Goal: Task Accomplishment & Management: Use online tool/utility

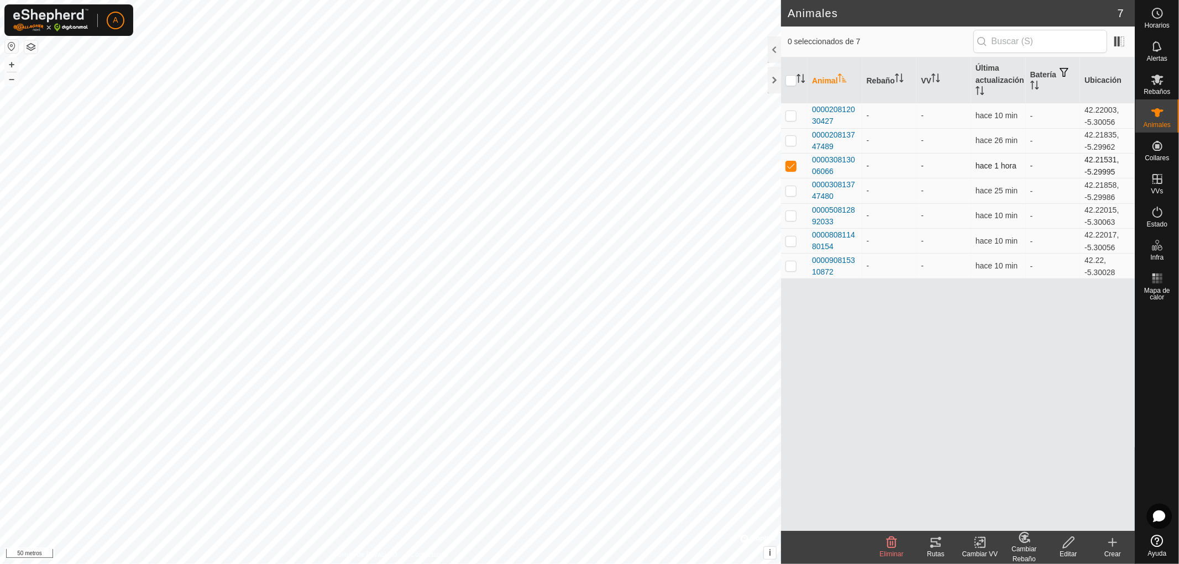
click at [791, 164] on p-checkbox at bounding box center [790, 165] width 11 height 9
checkbox input "false"
click at [30, 47] on button "button" at bounding box center [30, 46] width 13 height 13
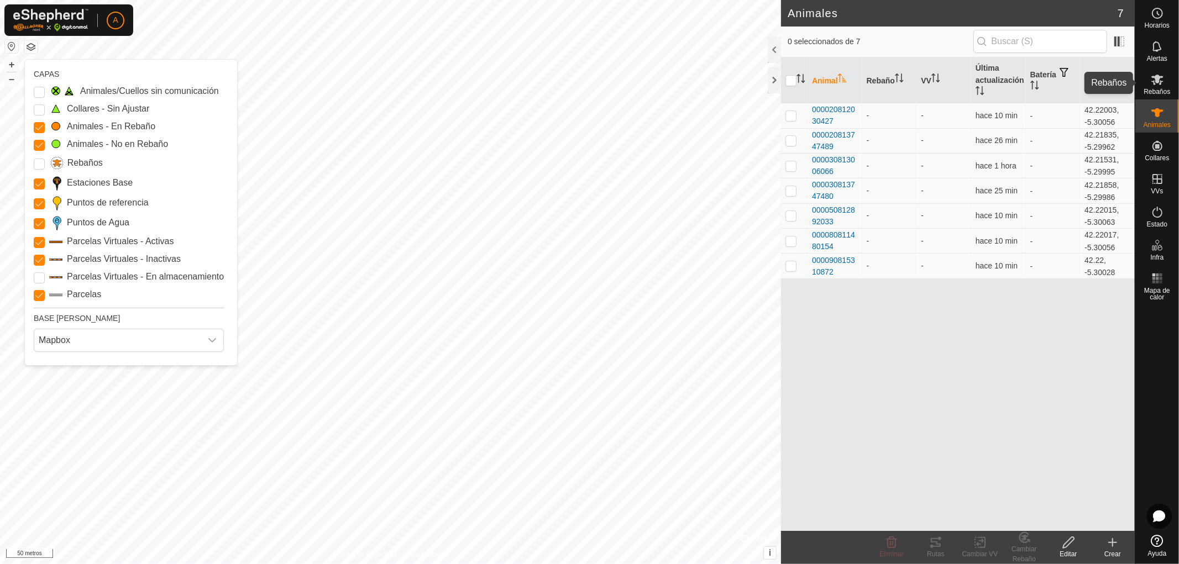
click at [1158, 83] on icon at bounding box center [1157, 79] width 13 height 13
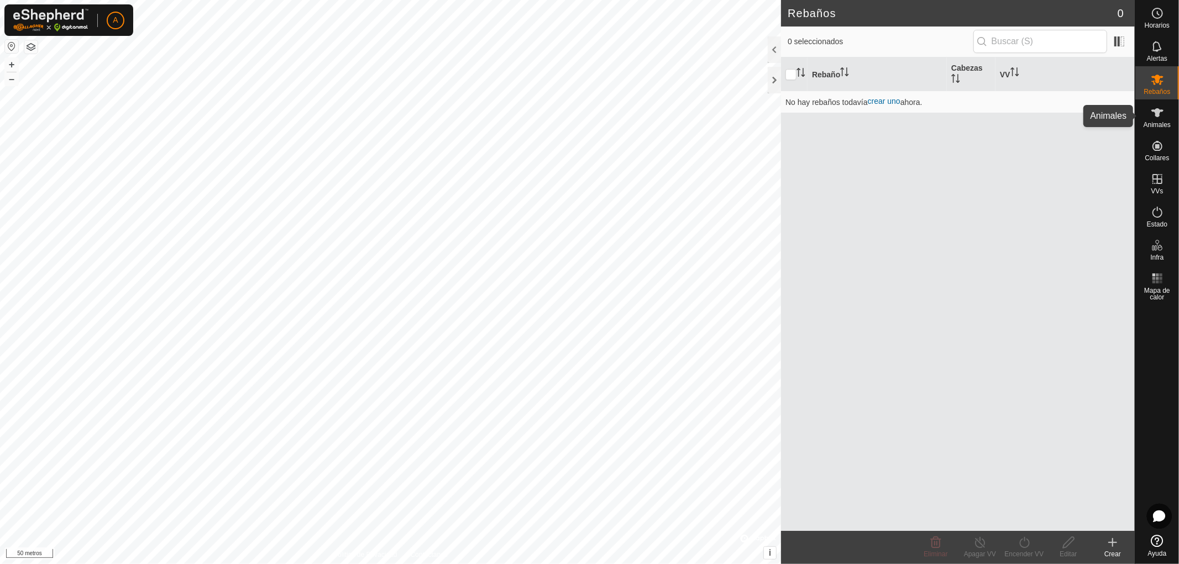
click at [1156, 113] on icon at bounding box center [1157, 112] width 12 height 9
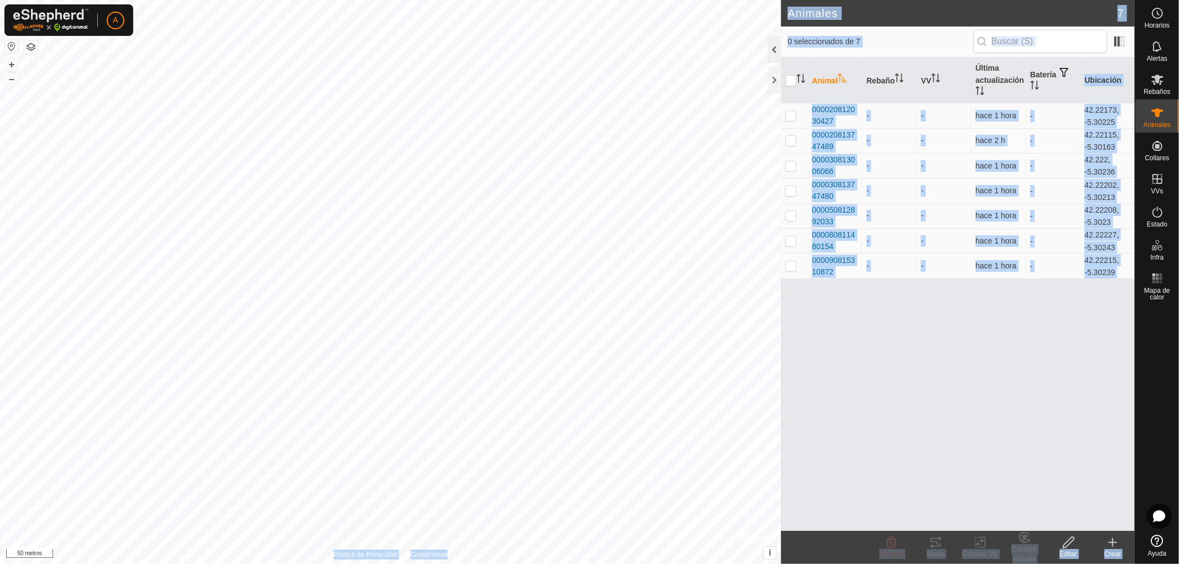
click at [686, 55] on div "Animales 7 0 seleccionados de 7 Animal Rebaño VV Última actualización Batería U…" at bounding box center [567, 282] width 1135 height 564
click at [924, 360] on div "Animal Rebaño VV Última actualización Batería Ubicación 000020812030427 - - hac…" at bounding box center [958, 294] width 354 height 474
click at [954, 296] on div "Animal Rebaño VV Última actualización Batería Ubicación 000020812030427 - - hac…" at bounding box center [958, 294] width 354 height 474
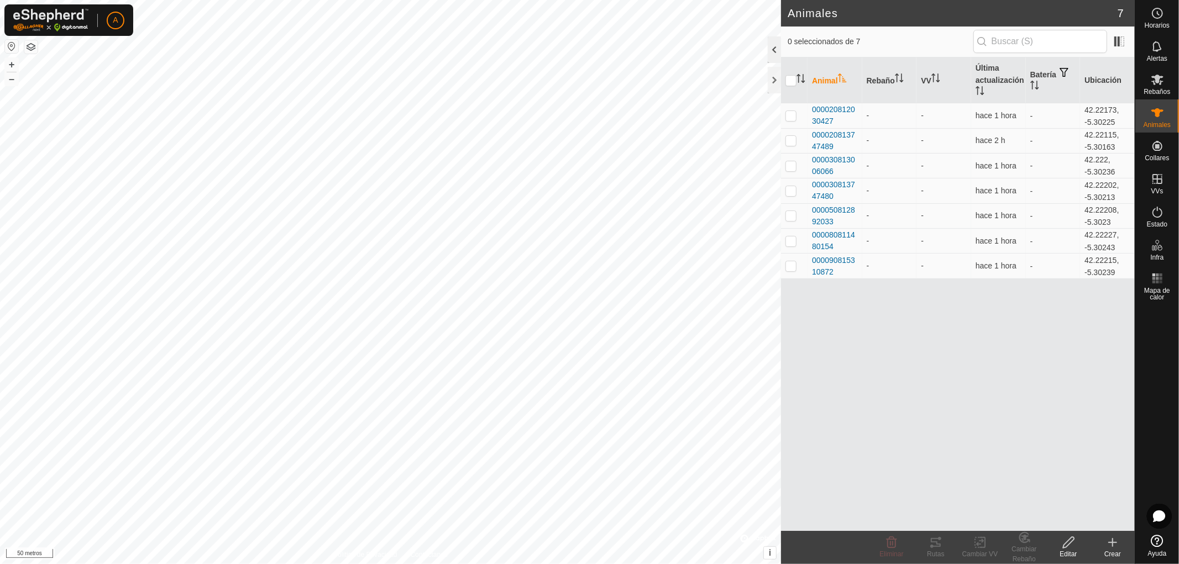
click at [773, 48] on div at bounding box center [774, 49] width 13 height 27
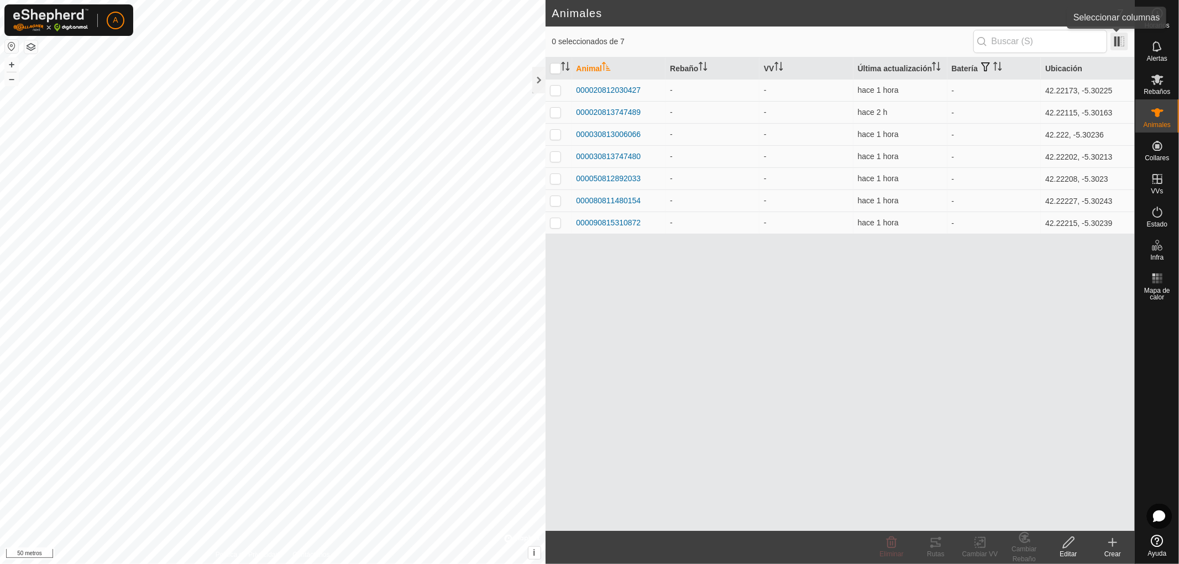
click at [1122, 37] on span at bounding box center [1119, 42] width 18 height 18
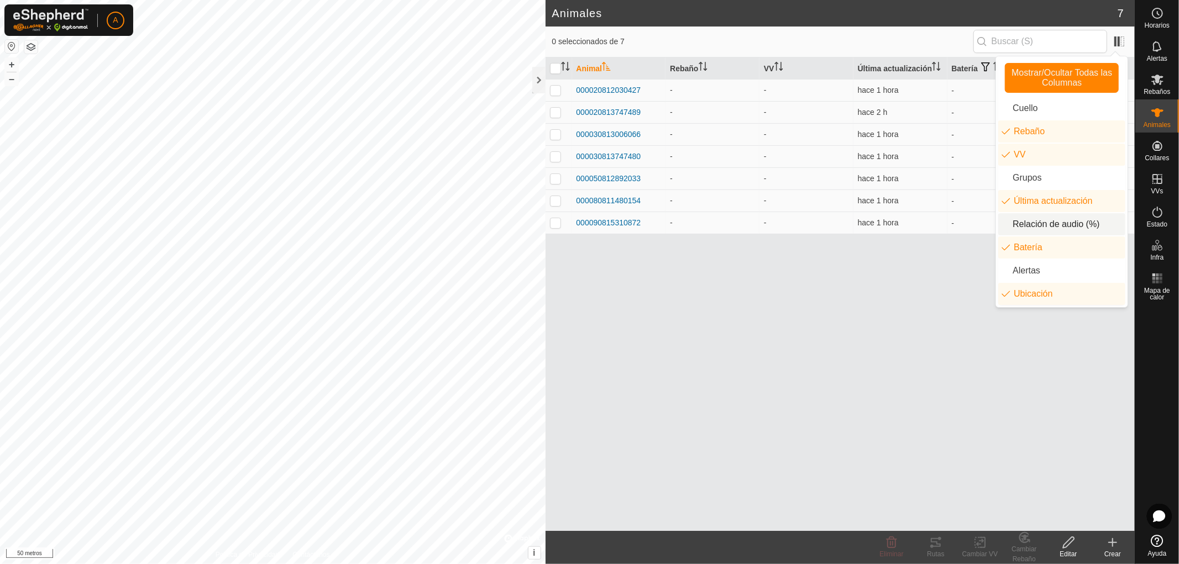
click at [1037, 224] on li "Relación de audio (%)" at bounding box center [1061, 224] width 127 height 22
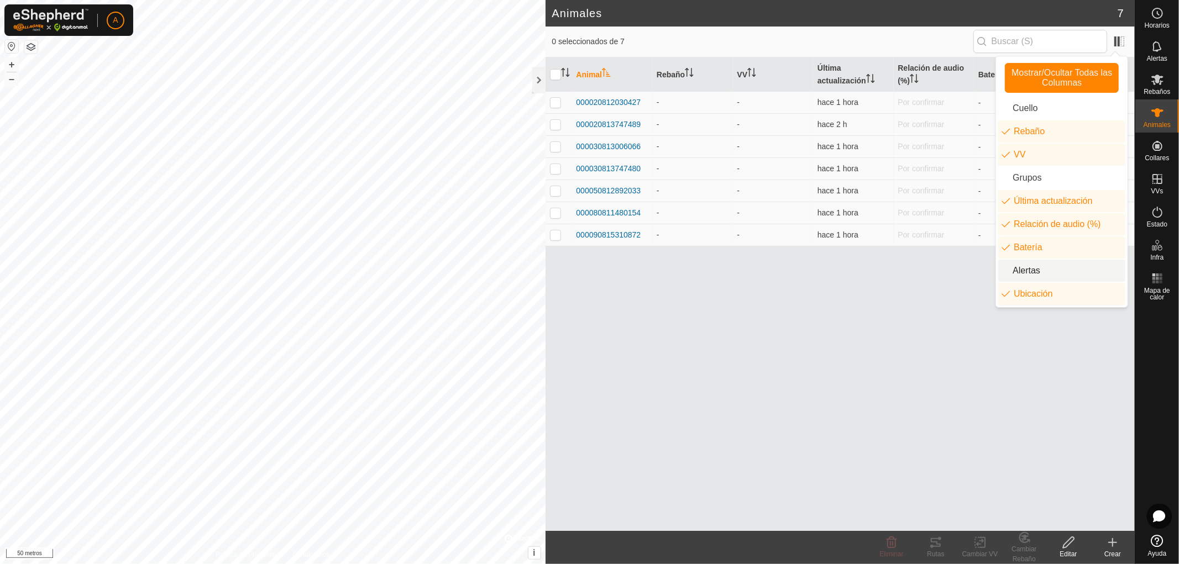
click at [1028, 267] on li "Alertas" at bounding box center [1061, 271] width 127 height 22
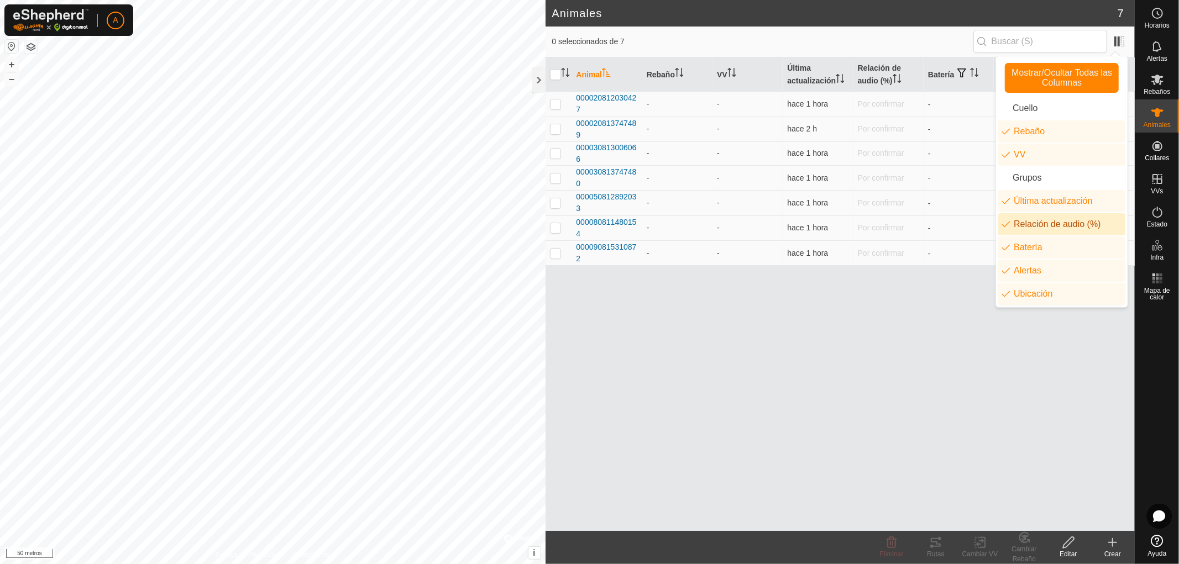
click at [982, 311] on div "Animal Rebaño VV Última actualización Relación de audio (%) Batería Alertas Ubi…" at bounding box center [840, 294] width 590 height 474
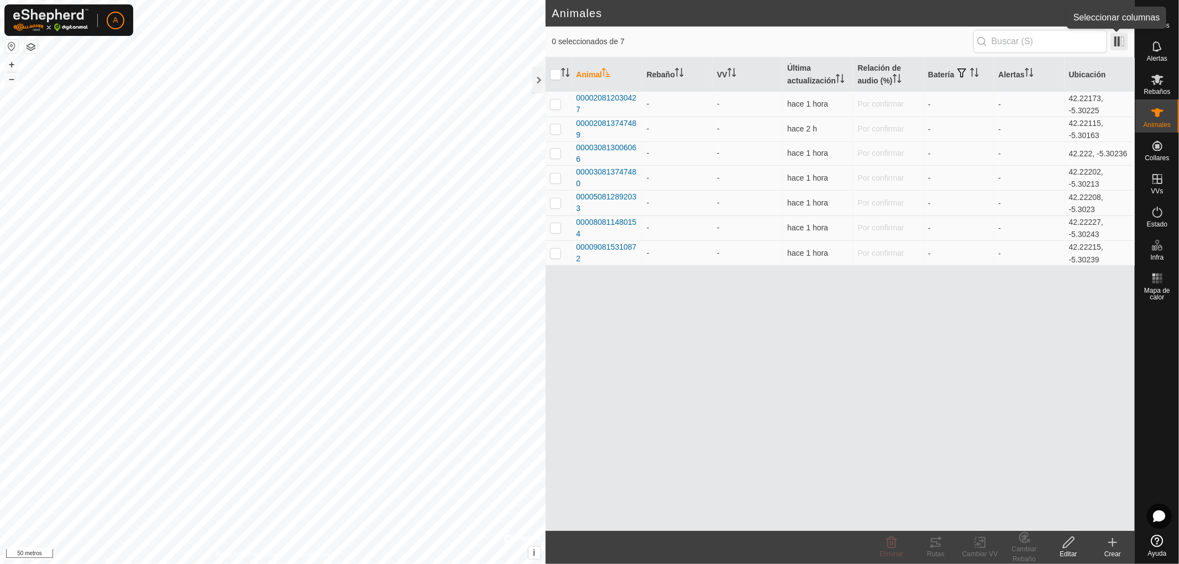
click at [1119, 45] on span at bounding box center [1119, 42] width 18 height 18
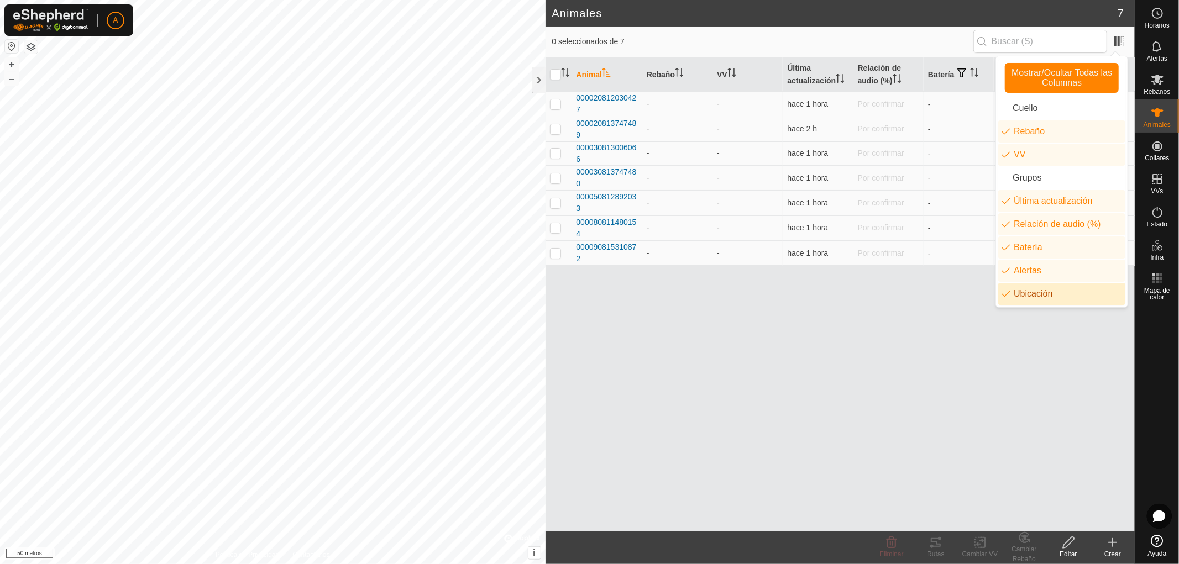
click at [899, 327] on div "Animal Rebaño VV Última actualización Relación de audio (%) Batería Alertas Ubi…" at bounding box center [840, 294] width 590 height 474
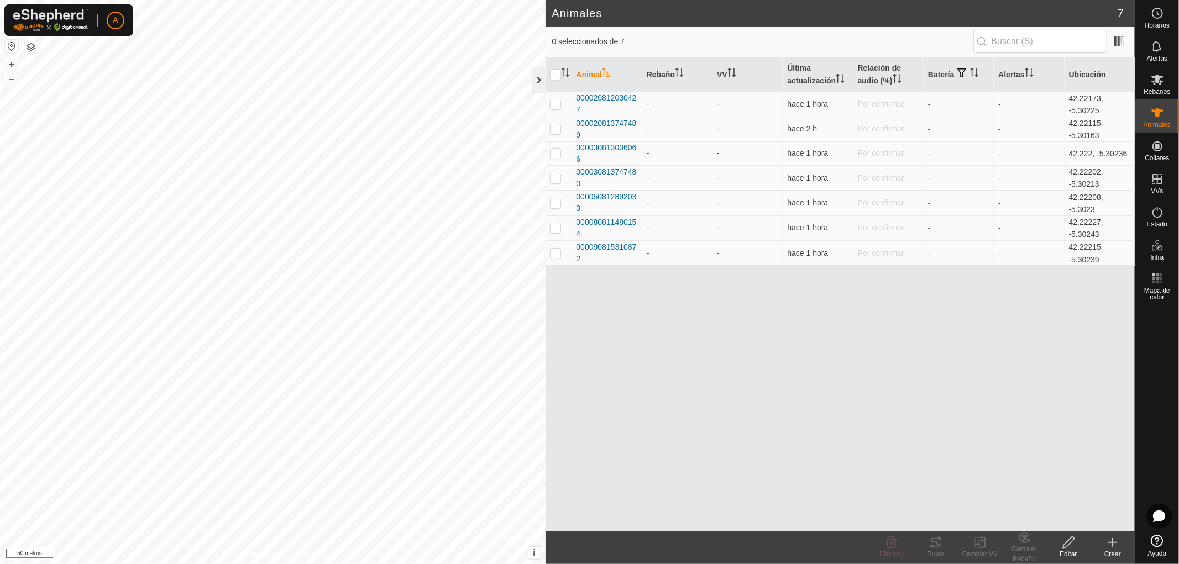
click at [532, 78] on div at bounding box center [538, 80] width 13 height 27
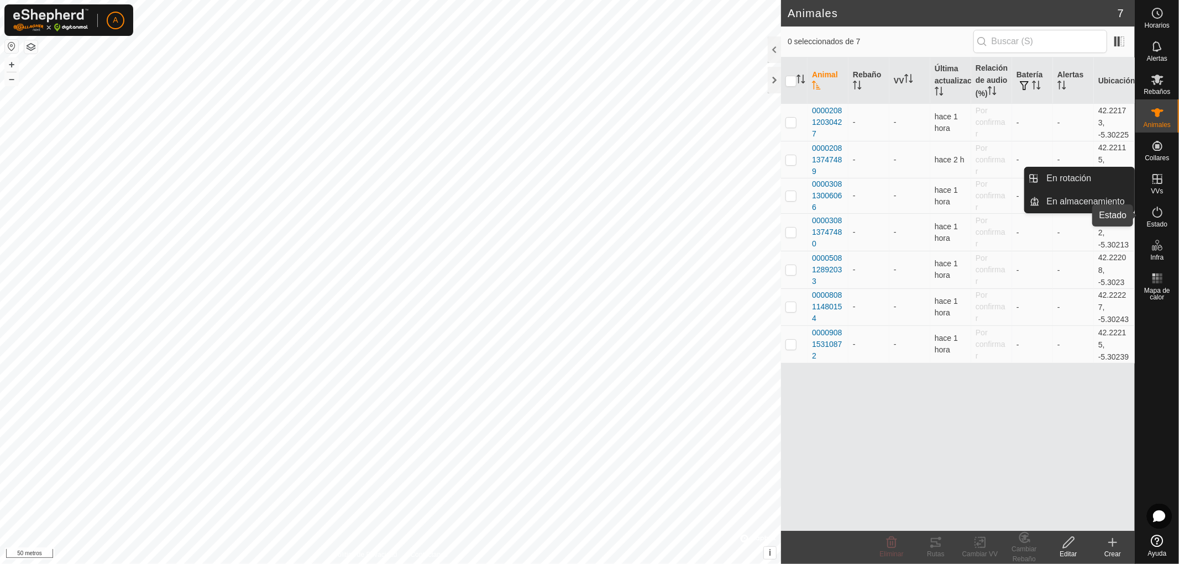
click at [1162, 212] on icon at bounding box center [1157, 212] width 13 height 13
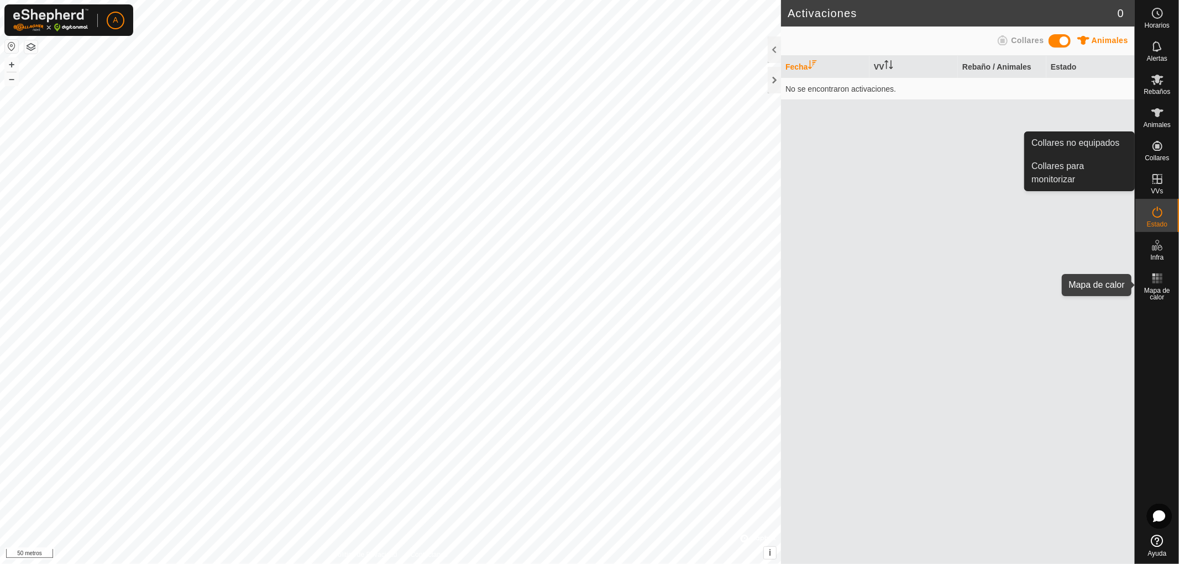
click at [1157, 283] on rect at bounding box center [1157, 282] width 3 height 3
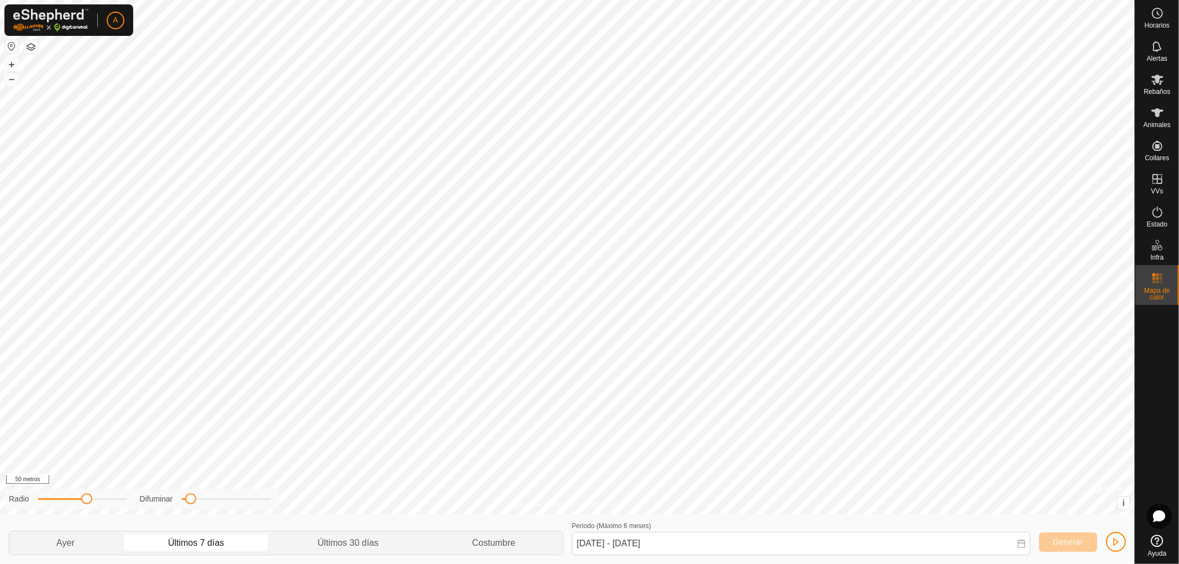
click at [650, 517] on div "Política de Privacidad Contáctanos + – ⇧ i © Mapbox , © OpenStreetMap , Mejora …" at bounding box center [567, 282] width 1135 height 564
click at [830, 564] on html "A Horarios Alertas Rebaños Animales Collares VVs Estado Infra Mapa de calor Ayu…" at bounding box center [589, 282] width 1179 height 564
click at [1153, 180] on icon at bounding box center [1157, 178] width 13 height 13
click at [1156, 178] on icon at bounding box center [1157, 178] width 13 height 13
click at [1093, 179] on link "En rotación" at bounding box center [1087, 178] width 95 height 22
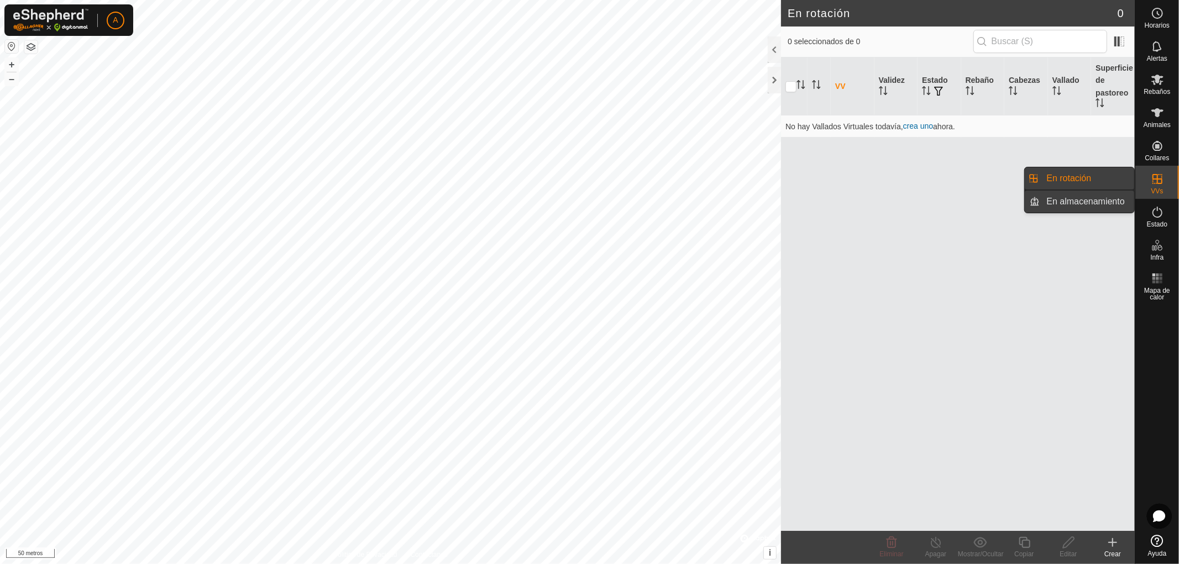
click at [1089, 197] on link "En almacenamiento" at bounding box center [1087, 202] width 95 height 22
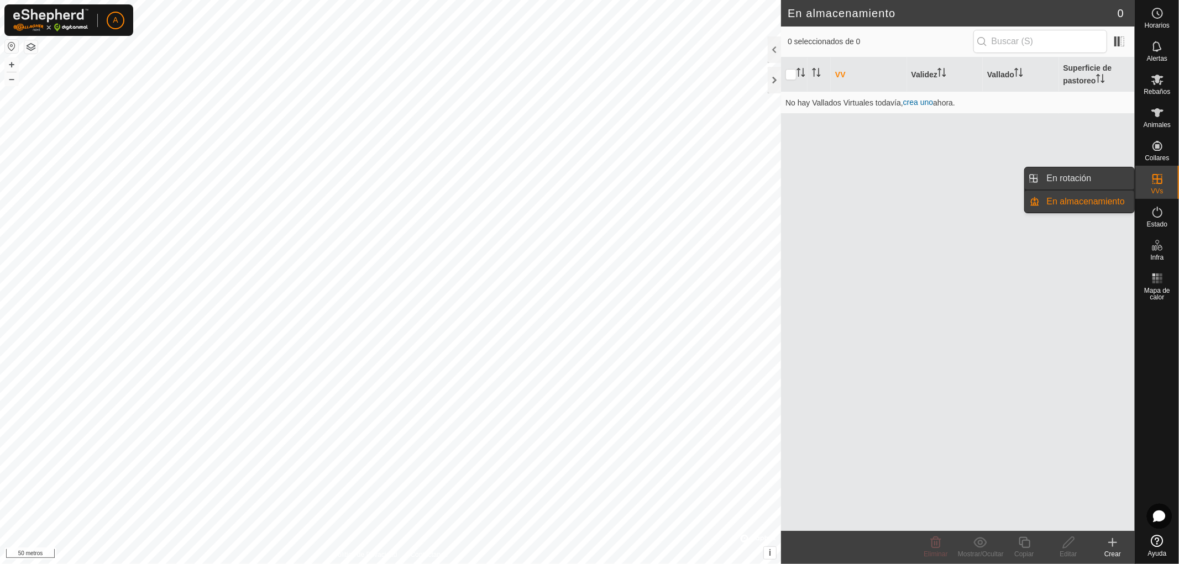
click at [1074, 176] on link "En rotación" at bounding box center [1087, 178] width 95 height 22
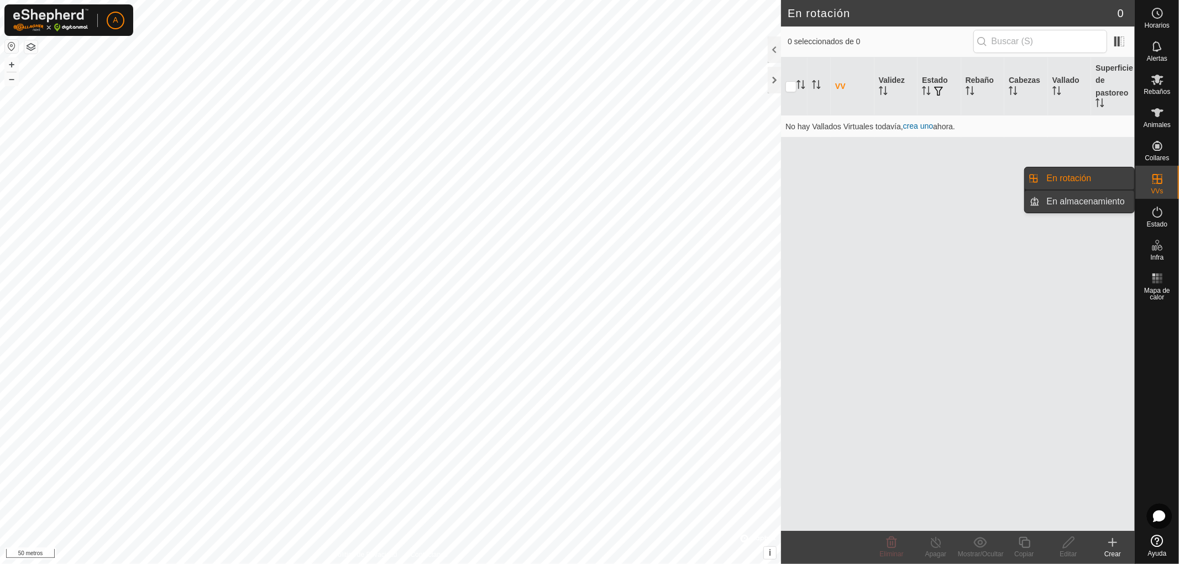
click at [1067, 200] on link "En almacenamiento" at bounding box center [1087, 202] width 95 height 22
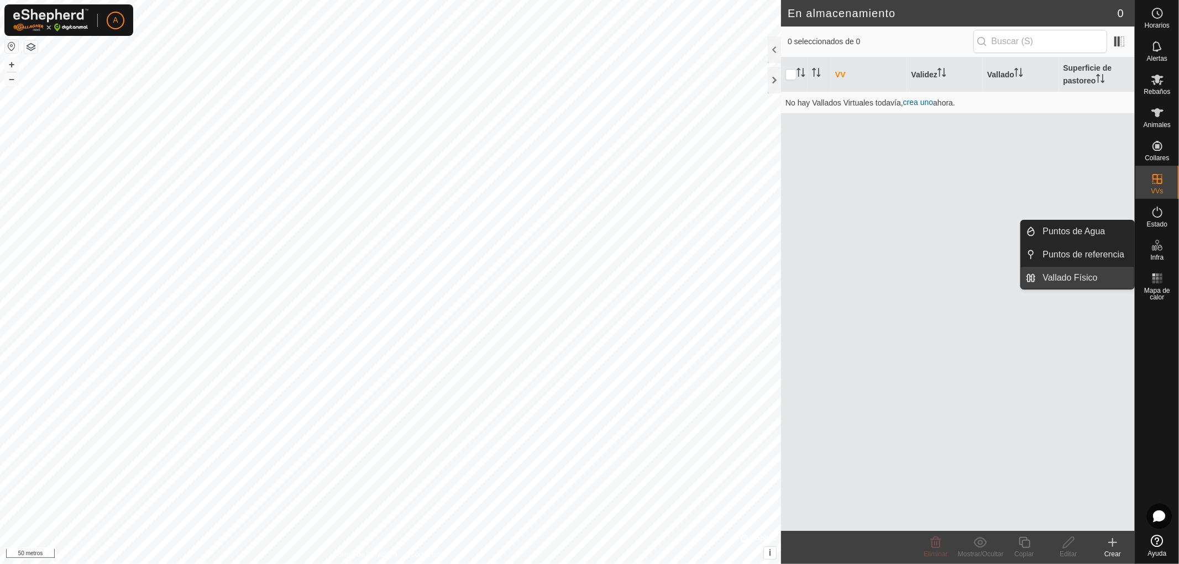
click at [1079, 276] on link "Vallado Físico" at bounding box center [1085, 278] width 98 height 22
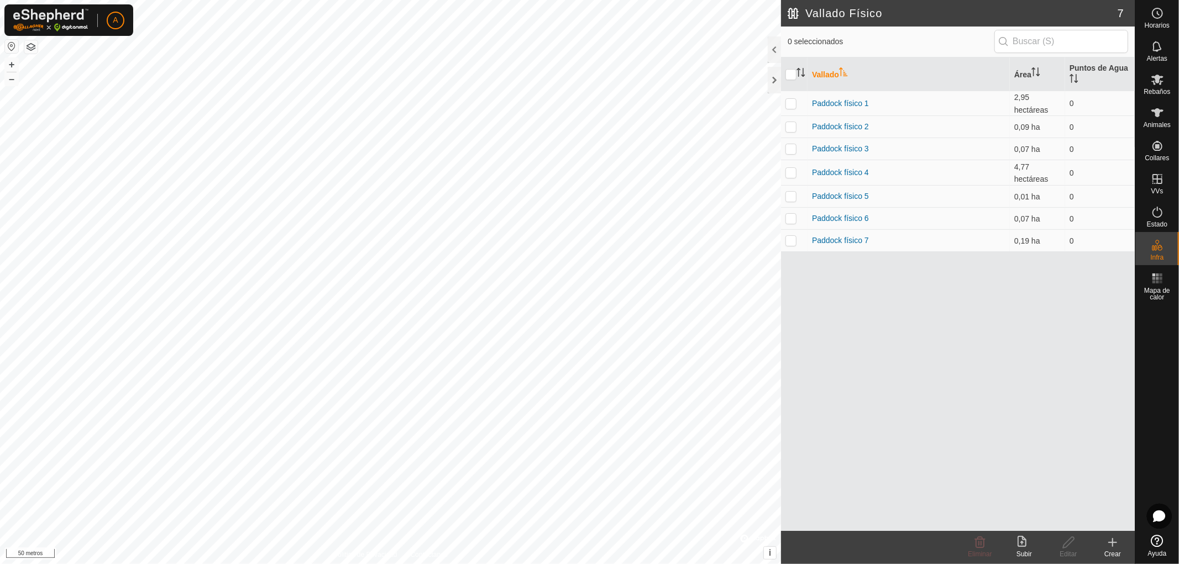
click at [505, 564] on html "A Horarios Alertas Rebaños Animales Collares VVs Estado Infra Mapa de calor Ayu…" at bounding box center [589, 282] width 1179 height 564
click at [586, 0] on html "A Horarios Alertas Rebaños Animales Collares VVs Estado Infra Mapa de calor Ayu…" at bounding box center [589, 282] width 1179 height 564
click at [606, 0] on html "A Horarios Alertas Rebaños Animales Collares VVs Estado Infra Mapa de calor Ayu…" at bounding box center [589, 282] width 1179 height 564
click at [481, 0] on html "A Horarios Alertas Rebaños Animales Collares VVs Estado Infra Mapa de calor Ayu…" at bounding box center [589, 282] width 1179 height 564
click at [475, 0] on html "A Horarios Alertas Rebaños Animales Collares VVs Estado Infra Mapa de calor Ayu…" at bounding box center [589, 282] width 1179 height 564
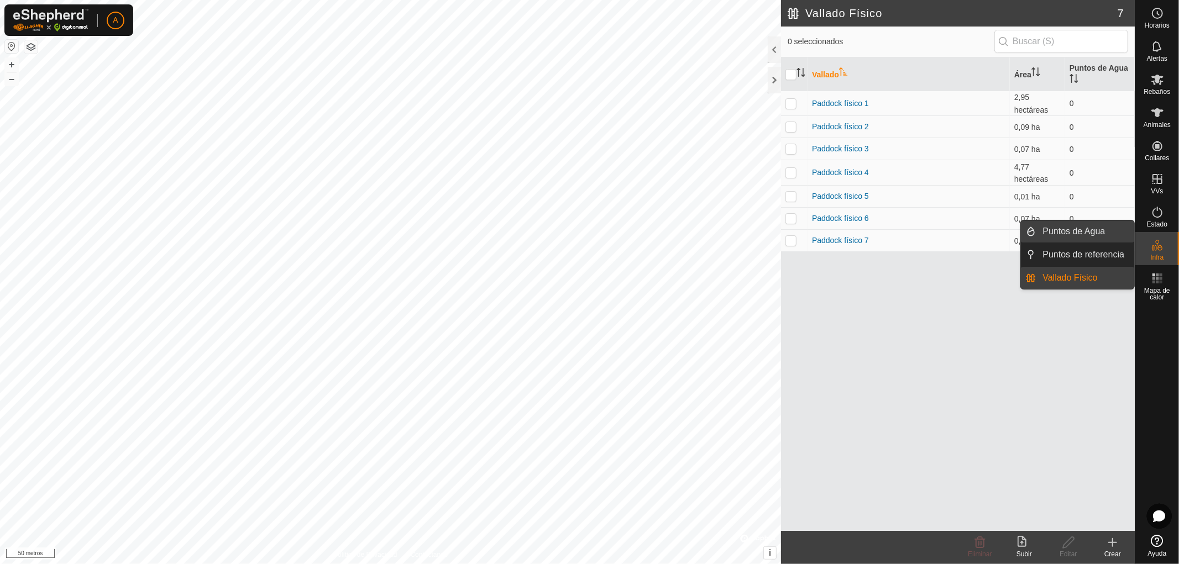
click at [1091, 233] on link "Puntos de Agua" at bounding box center [1085, 232] width 98 height 22
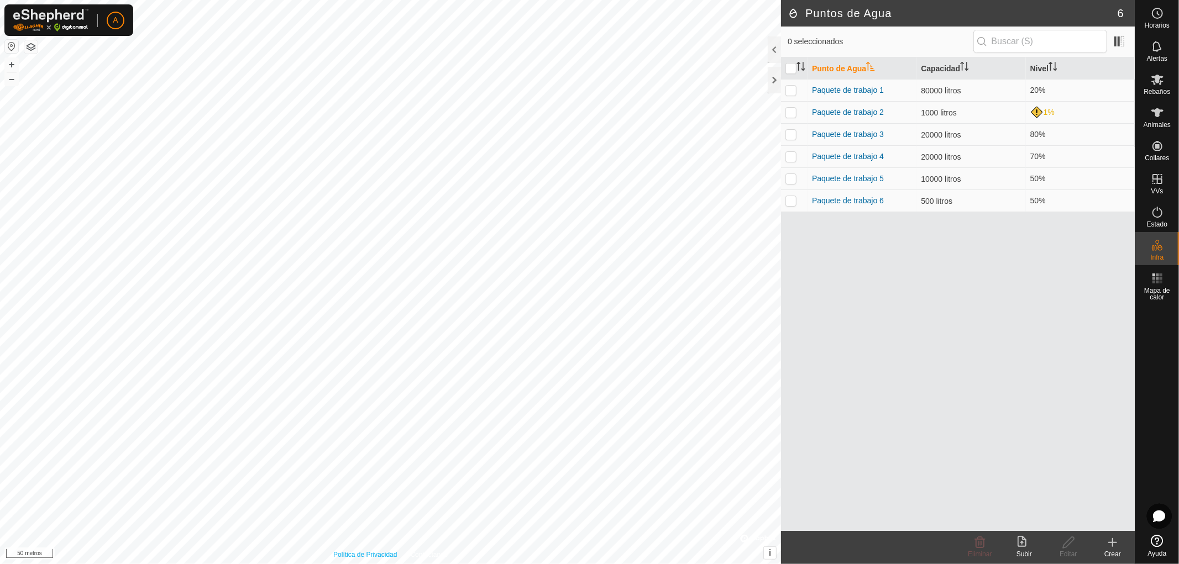
click at [373, 564] on html "A Horarios Alertas Rebaños Animales Collares VVs Estado Infra Mapa de calor Ayu…" at bounding box center [589, 282] width 1179 height 564
click at [1108, 545] on icon at bounding box center [1112, 542] width 13 height 13
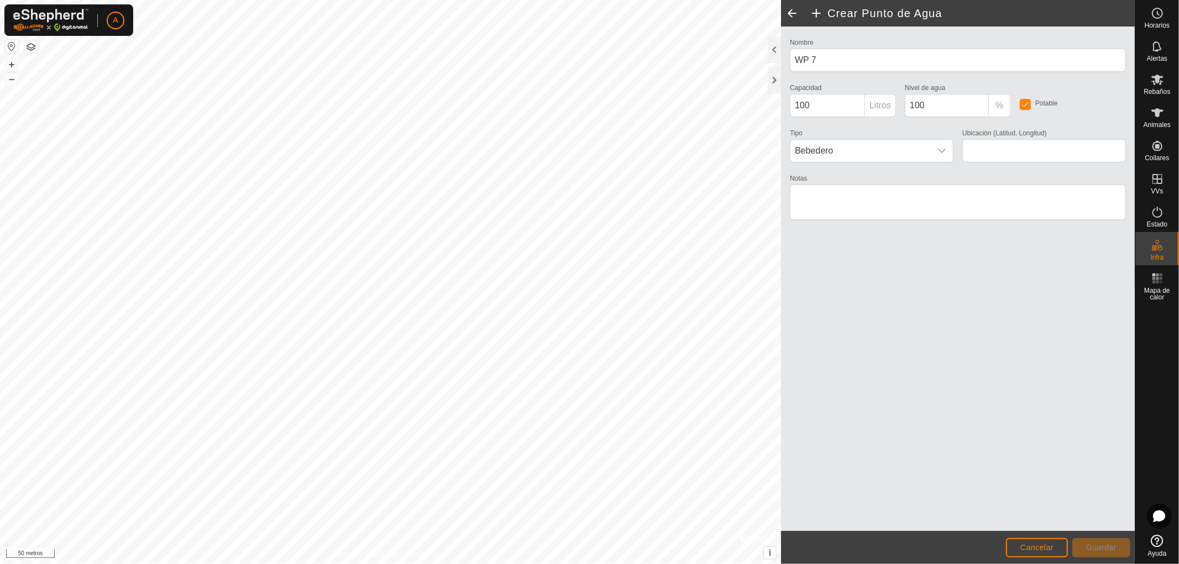
click at [301, 564] on html "A Horarios Alertas Rebaños Animales Collares VVs Estado Infra Mapa de calor Ayu…" at bounding box center [589, 282] width 1179 height 564
type input "42.214244, -5.300538"
click at [1000, 106] on font "%" at bounding box center [999, 105] width 8 height 9
click at [929, 108] on input "100" at bounding box center [947, 105] width 84 height 23
type input "1"
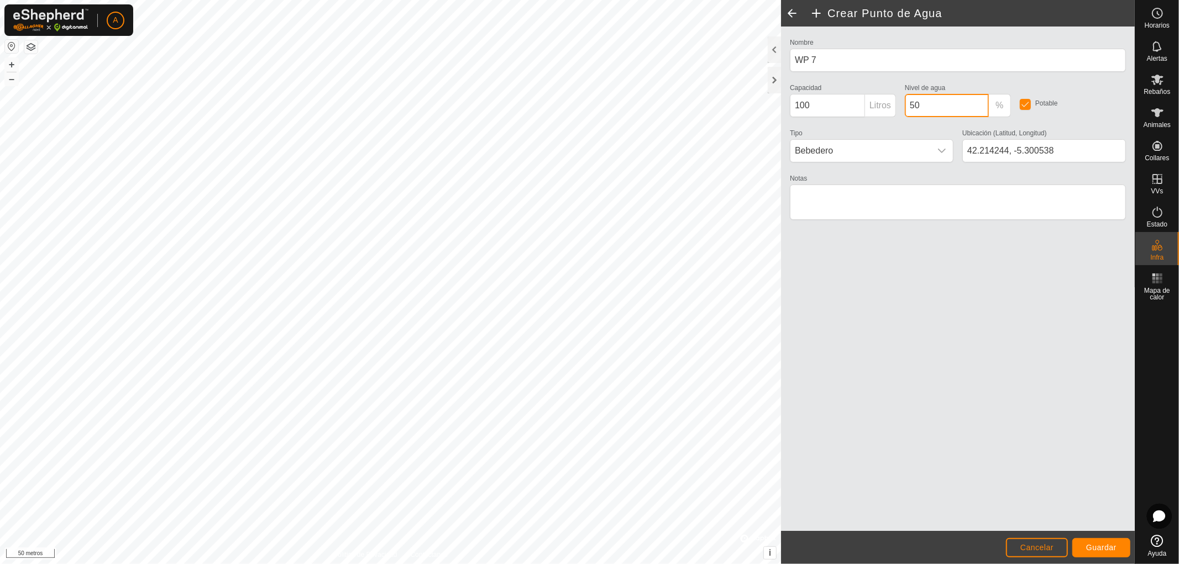
type input "50"
click at [1108, 545] on font "Guardar" at bounding box center [1101, 547] width 30 height 9
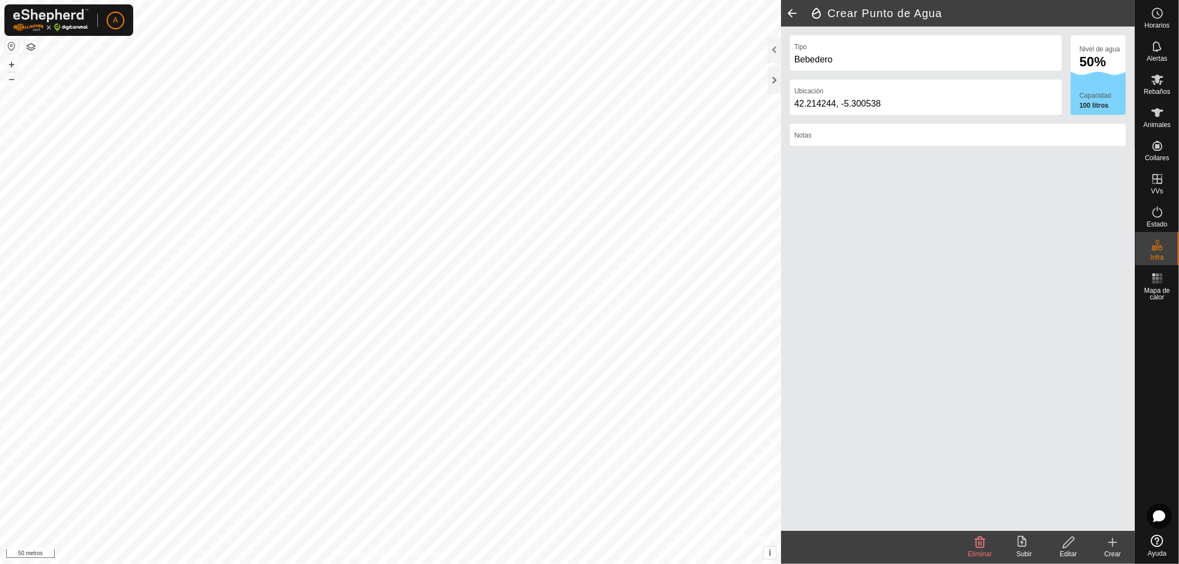
click at [313, 564] on html "A Horarios Alertas Rebaños Animales Collares VVs Estado Infra Mapa de calor Ayu…" at bounding box center [589, 282] width 1179 height 564
click at [1068, 549] on div "Editar" at bounding box center [1068, 554] width 44 height 10
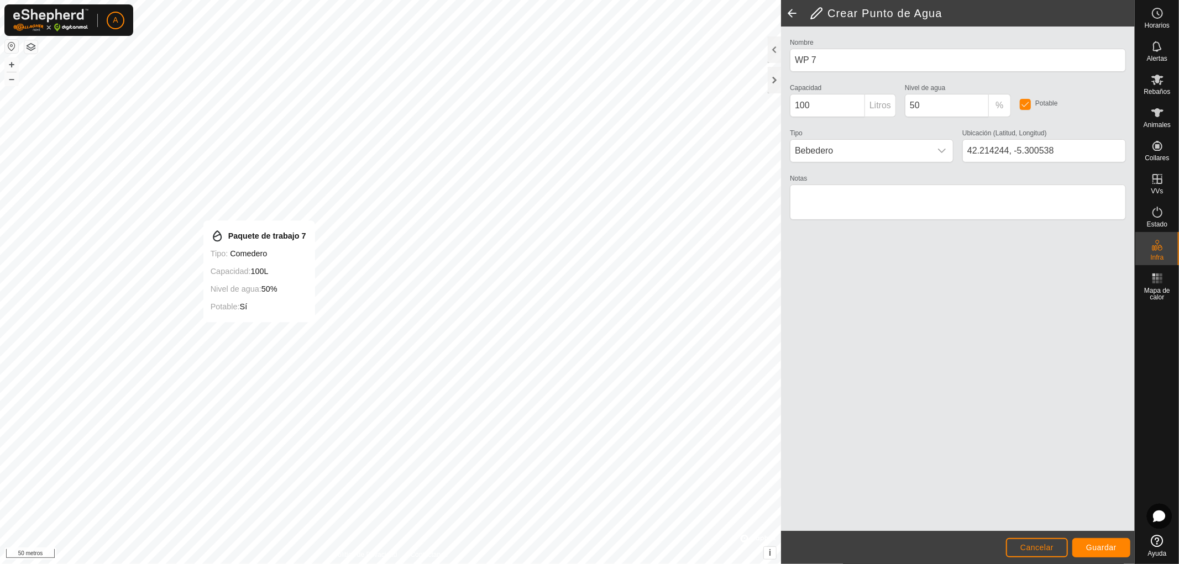
type input "42.214198, -5.300576"
click at [1101, 550] on font "Guardar" at bounding box center [1101, 547] width 30 height 9
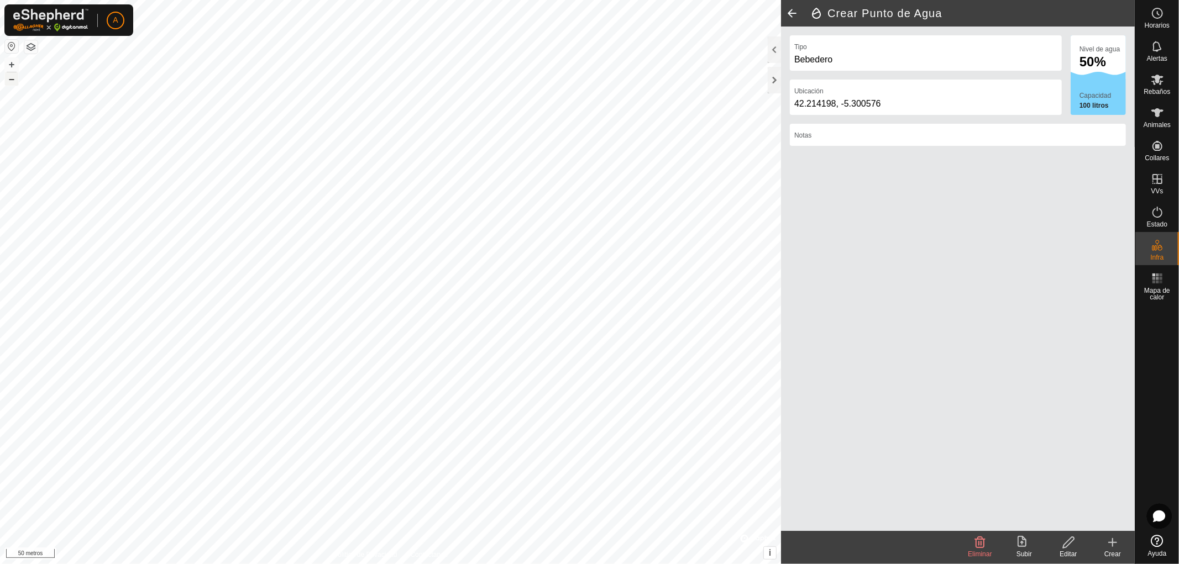
click at [9, 79] on font "–" at bounding box center [12, 79] width 6 height 12
click at [291, 564] on html "A Horarios Alertas Rebaños Animales Collares VVs Estado Infra Mapa de calor Ayu…" at bounding box center [589, 282] width 1179 height 564
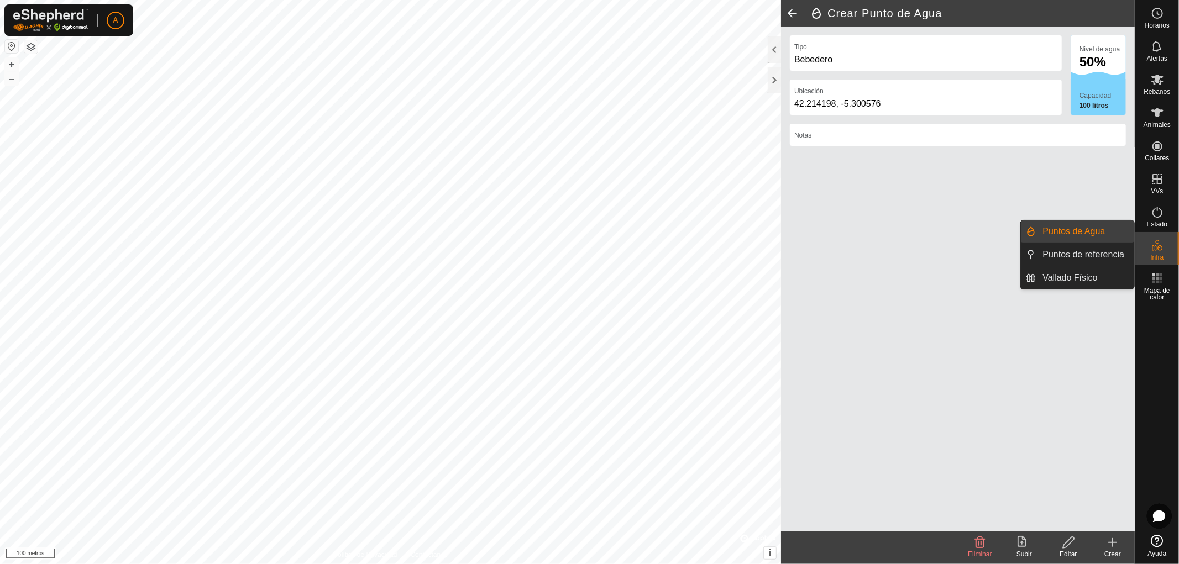
click at [1075, 231] on link "Puntos de Agua" at bounding box center [1085, 232] width 98 height 22
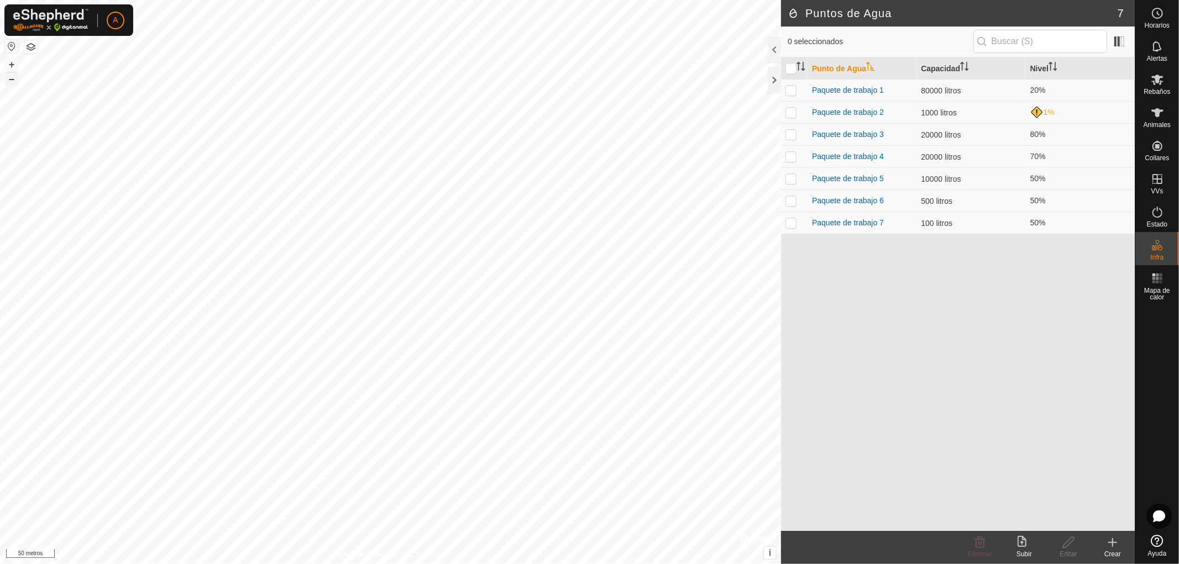
click at [5, 80] on button "–" at bounding box center [11, 78] width 13 height 13
click at [9, 80] on font "–" at bounding box center [12, 79] width 6 height 12
click at [1114, 546] on icon at bounding box center [1112, 542] width 13 height 13
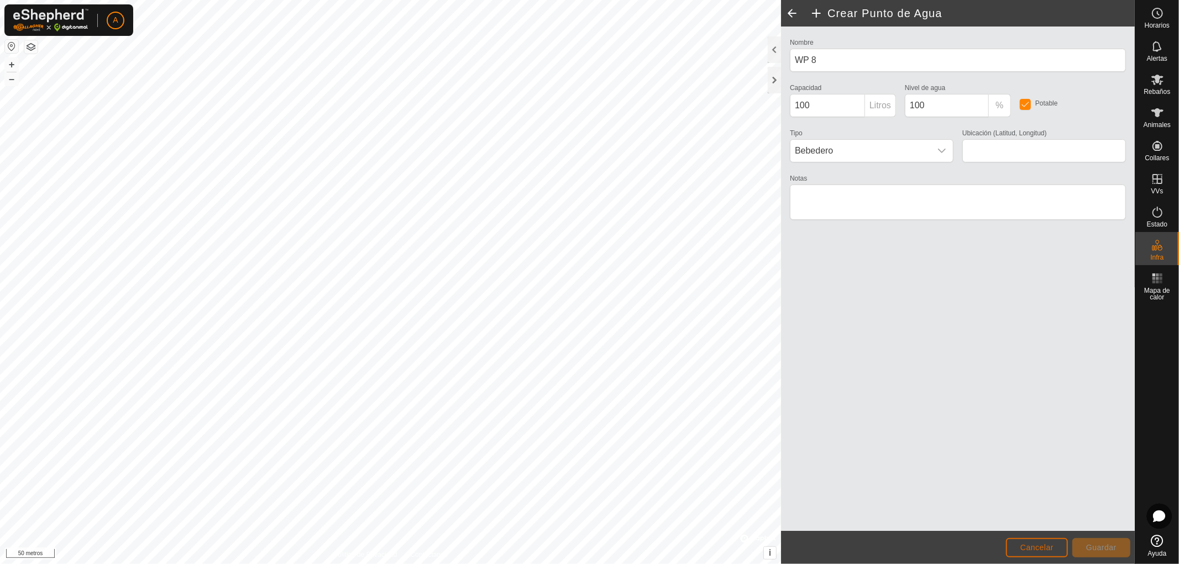
click at [1048, 545] on font "Cancelar" at bounding box center [1036, 547] width 33 height 9
